Goal: Check status: Check status

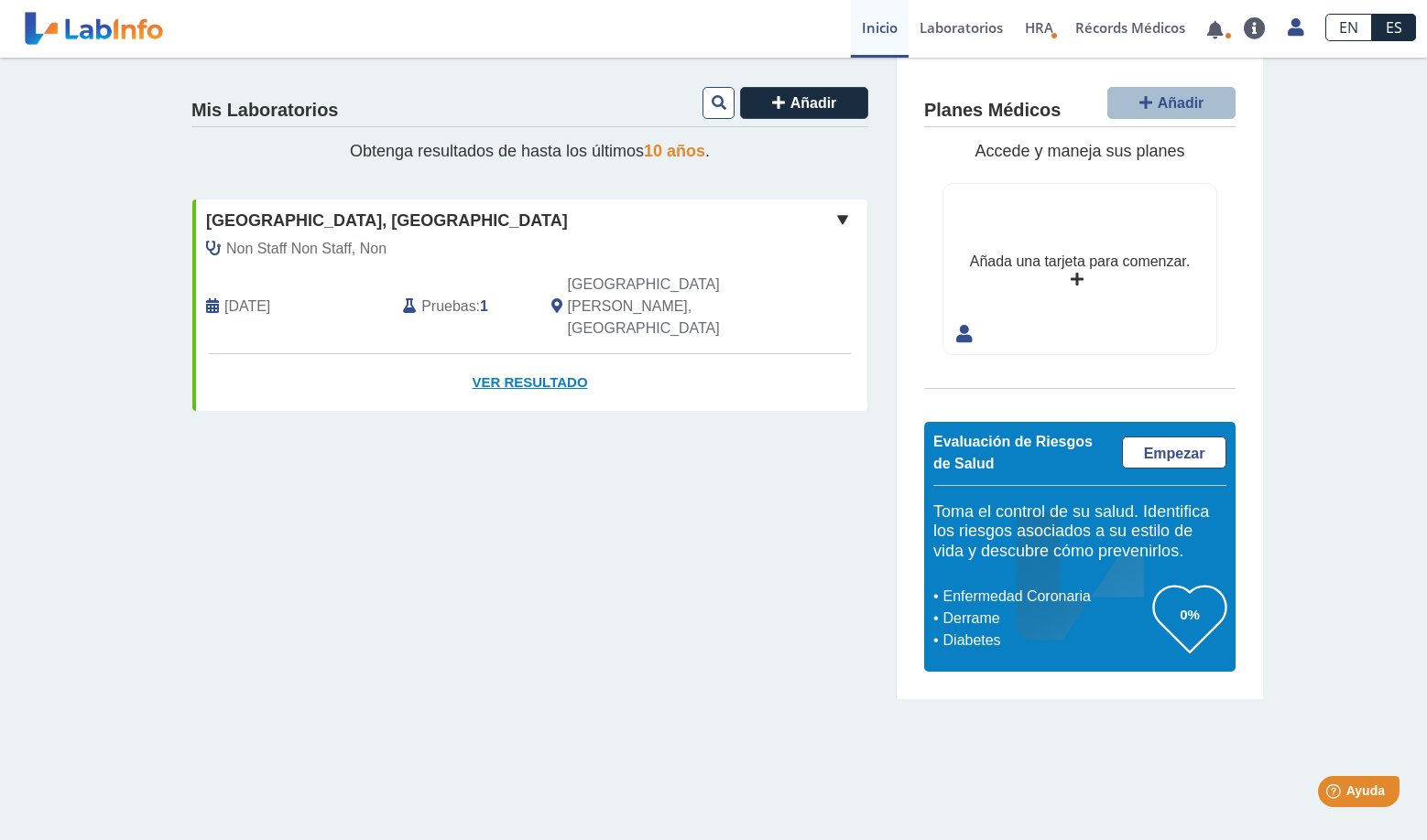
click at [507, 355] on link "Ver Resultado" at bounding box center [529, 383] width 675 height 58
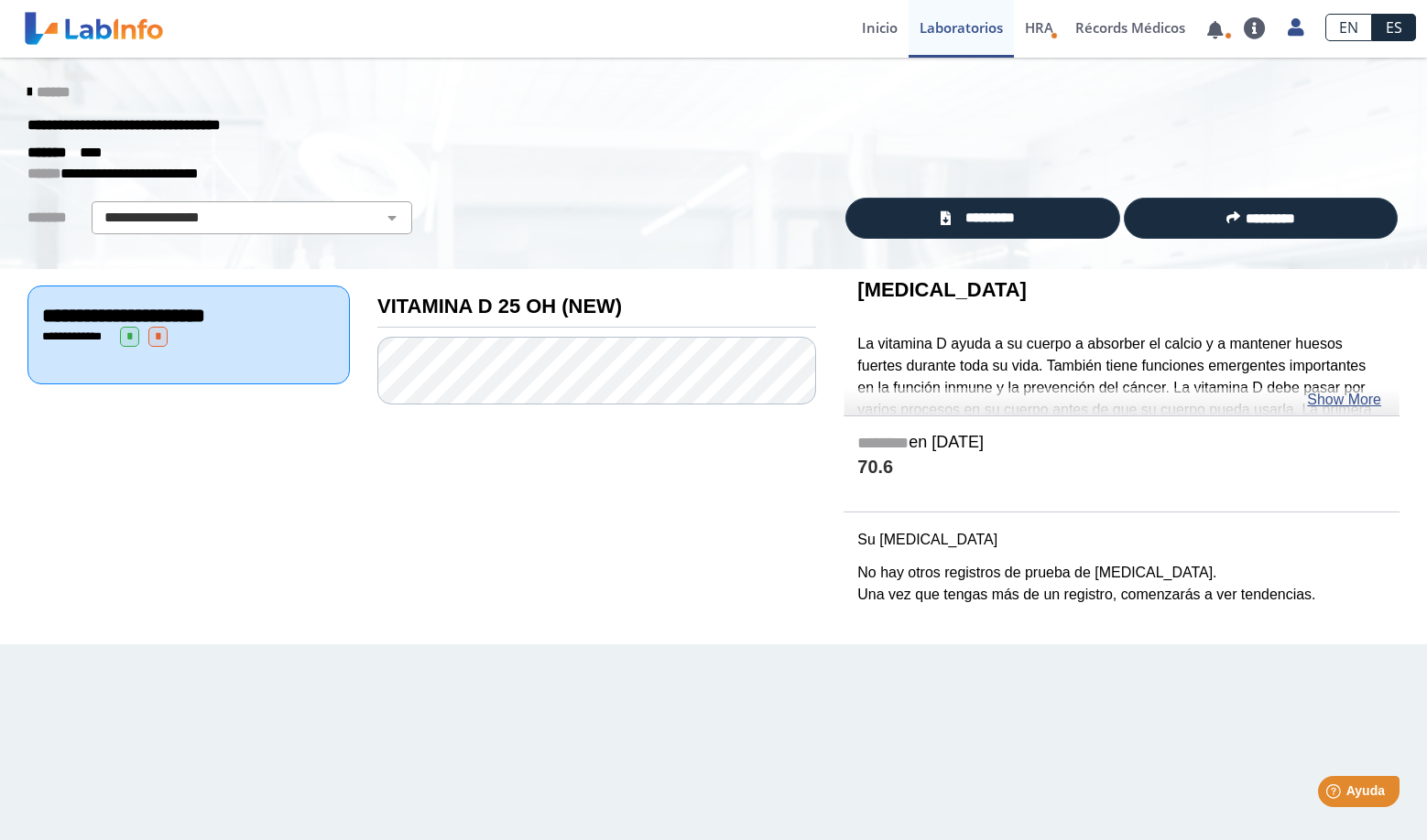
click at [288, 368] on div "**********" at bounding box center [188, 335] width 322 height 98
click at [1352, 405] on link "Show More" at bounding box center [1343, 400] width 74 height 22
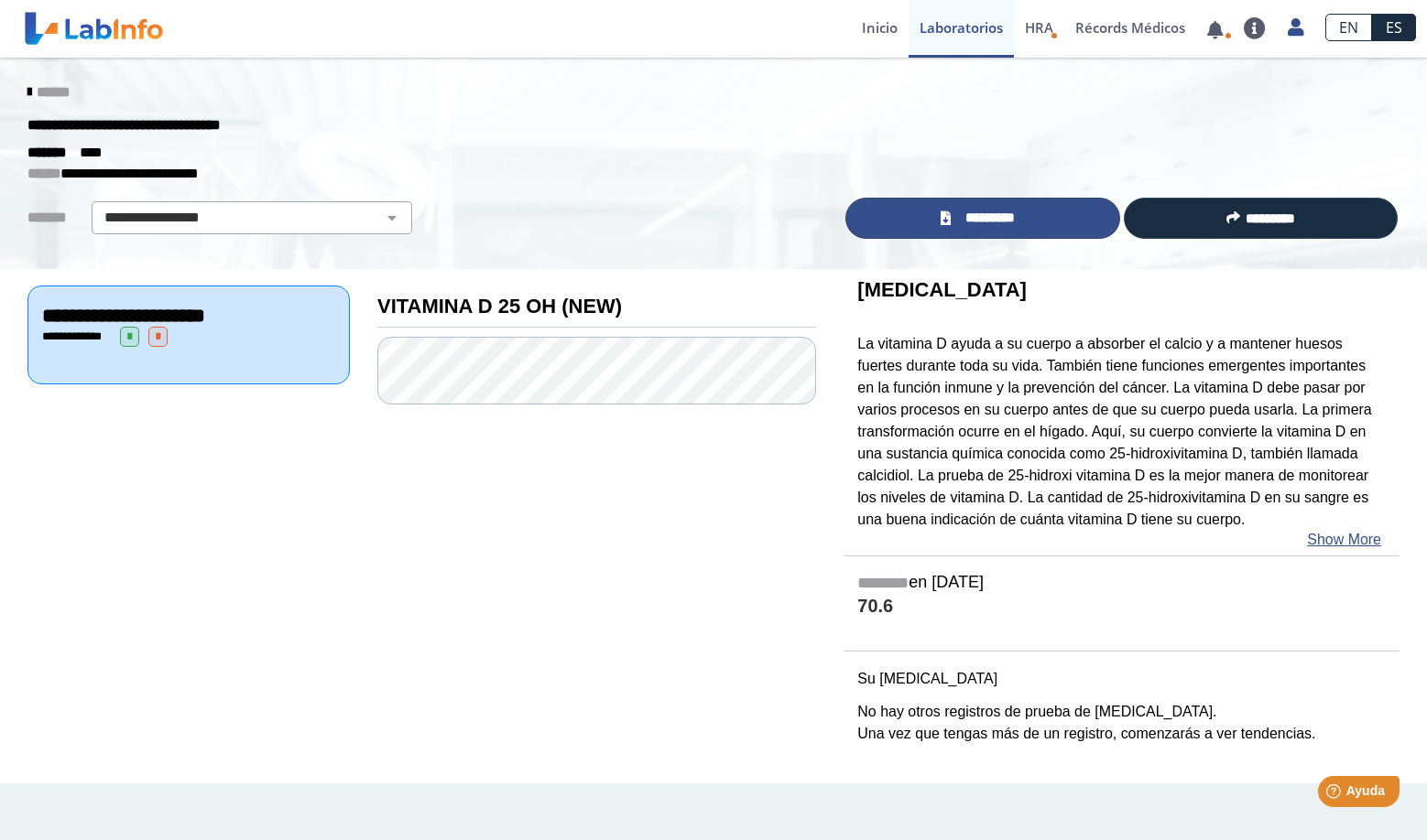
click at [985, 215] on span "*********" at bounding box center [990, 218] width 68 height 21
